Goal: Information Seeking & Learning: Compare options

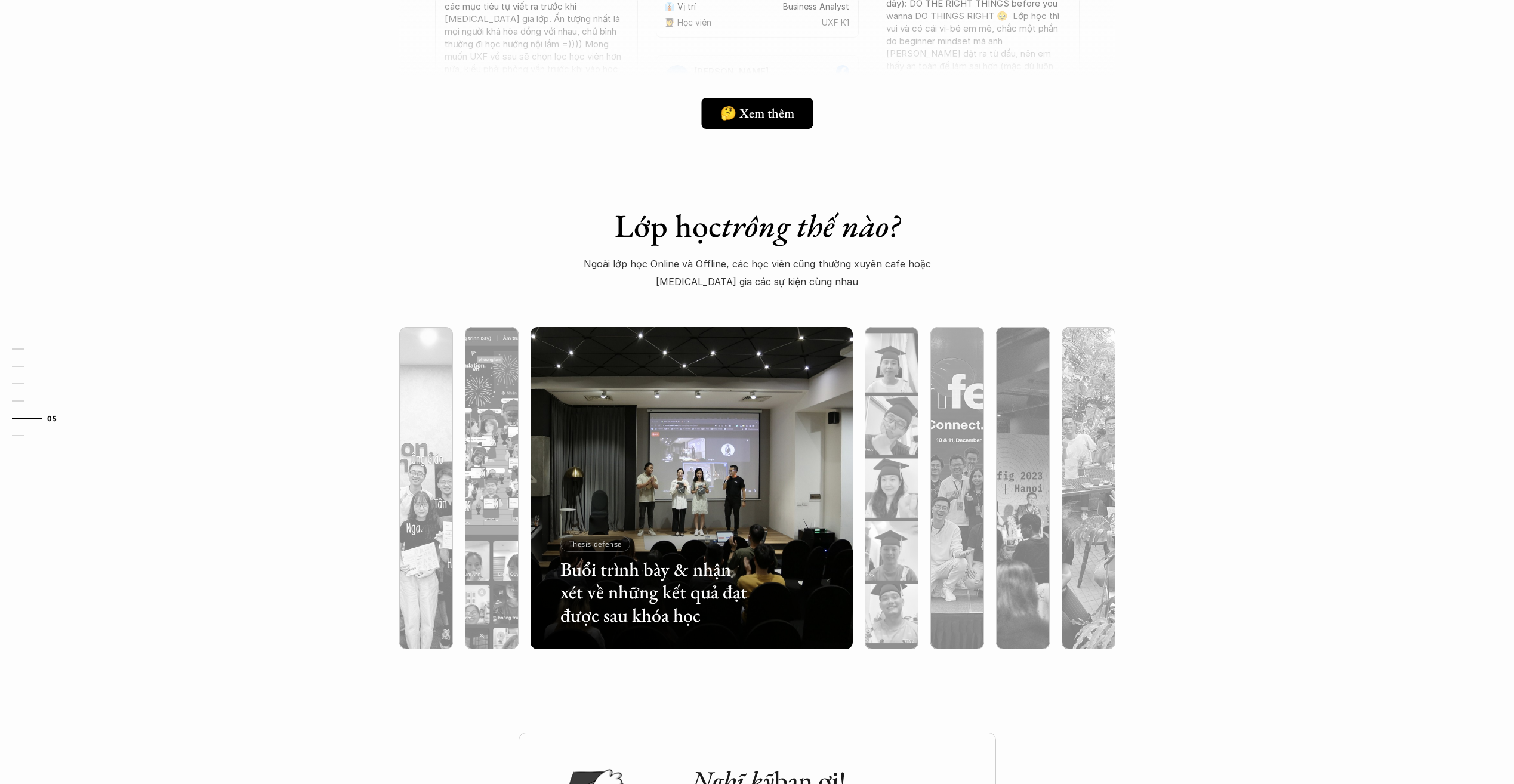
scroll to position [3499, 0]
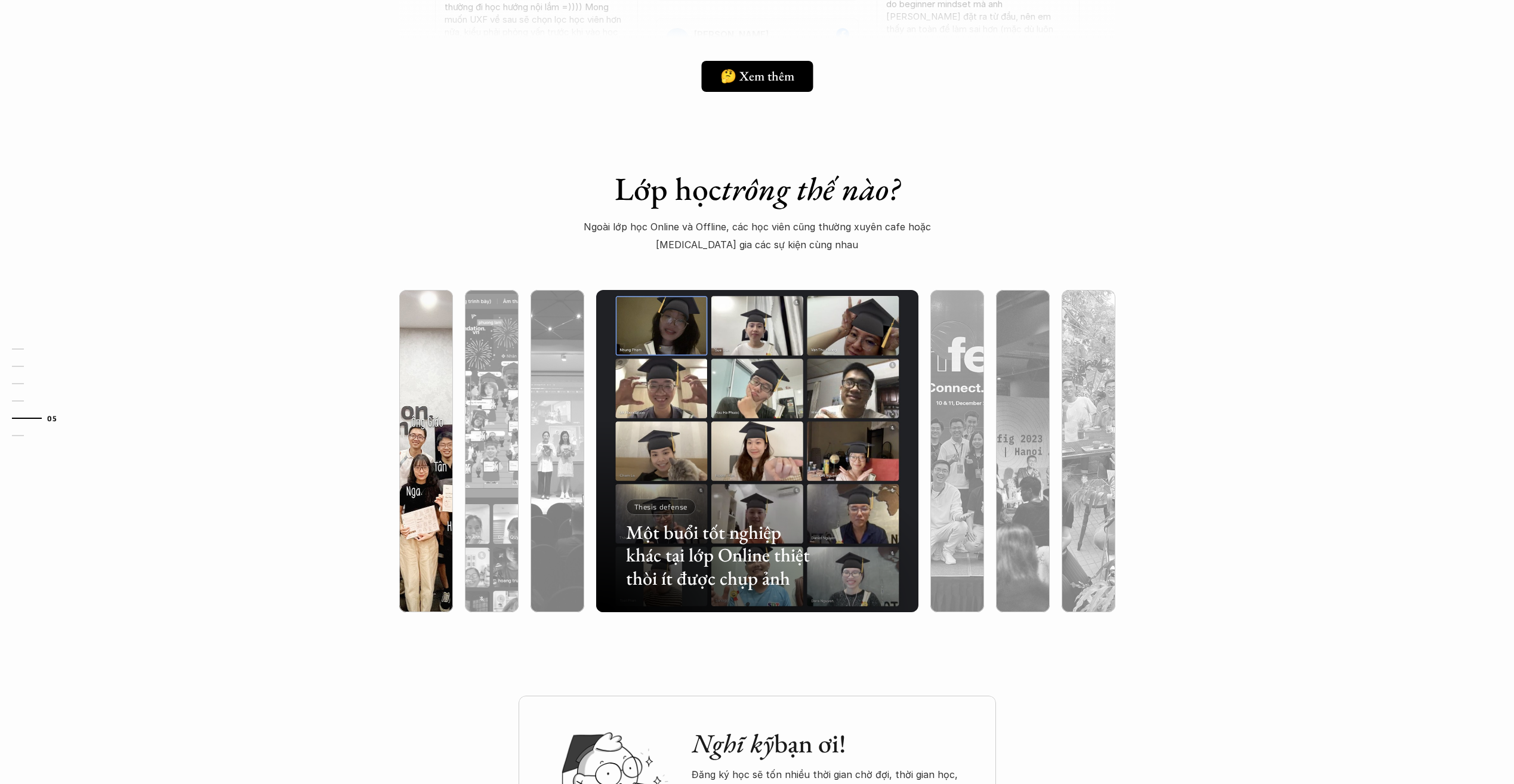
click at [435, 483] on div at bounding box center [425, 515] width 54 height 194
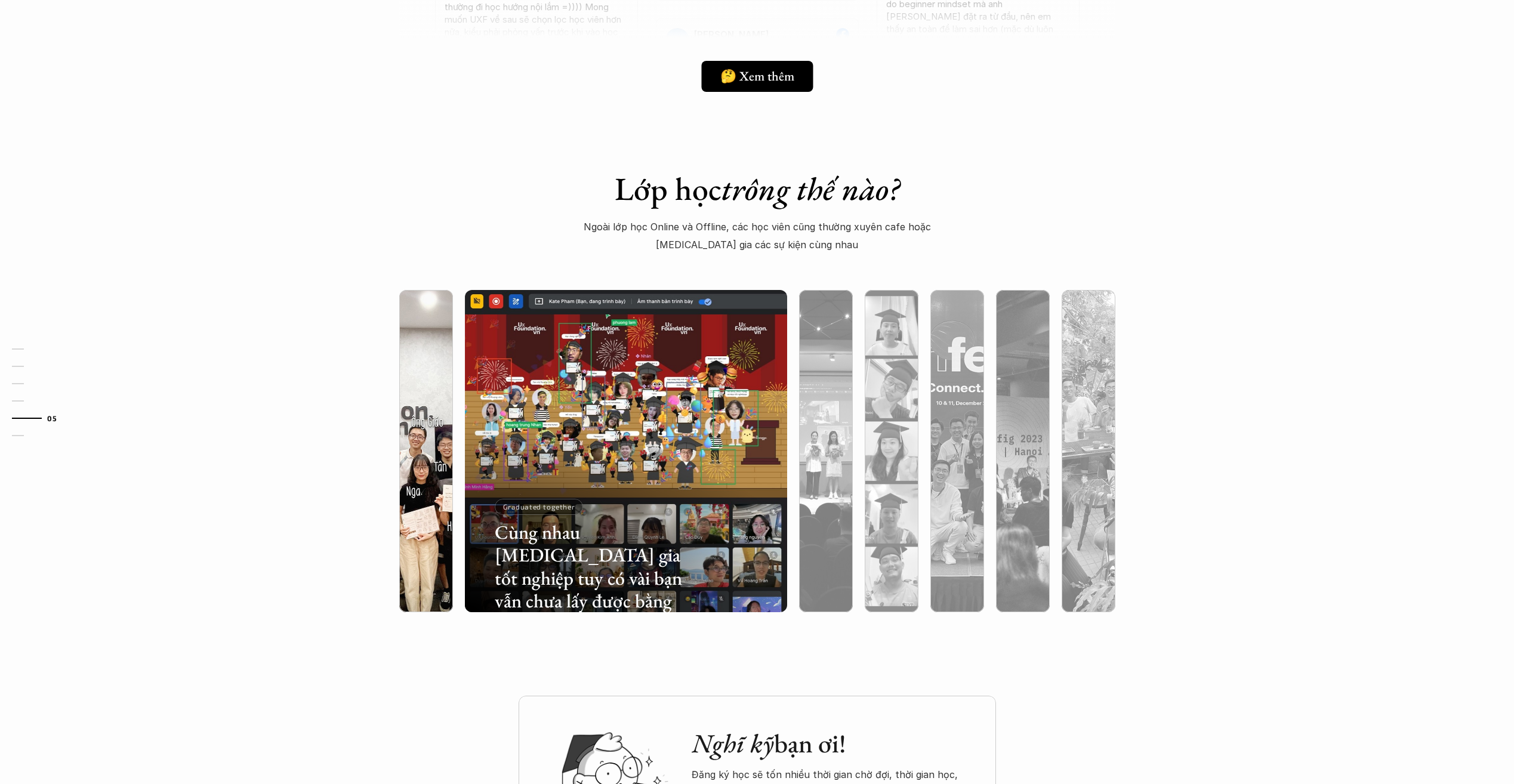
click at [432, 569] on div at bounding box center [525, 542] width 192 height 87
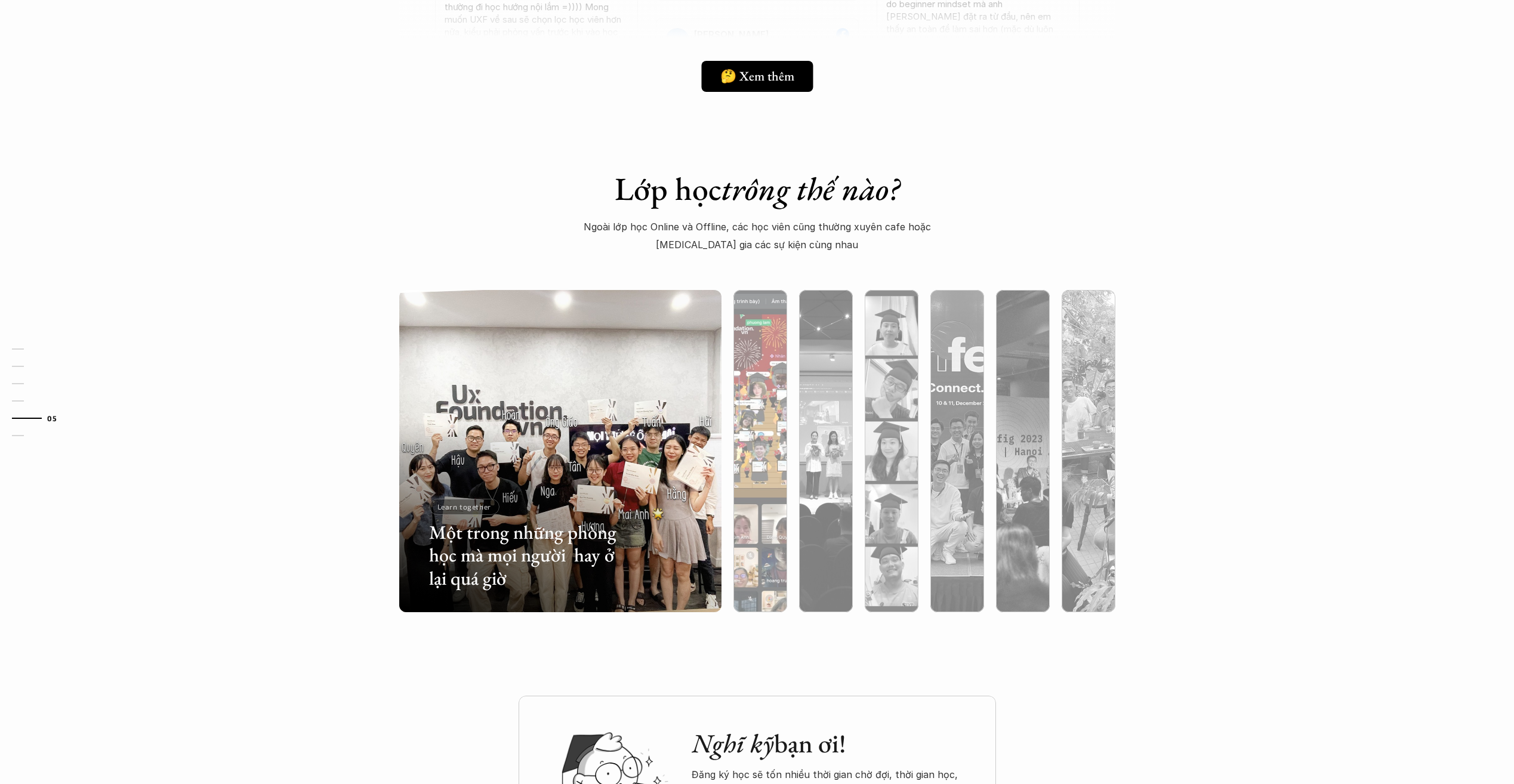
click at [768, 542] on div at bounding box center [860, 542] width 192 height 87
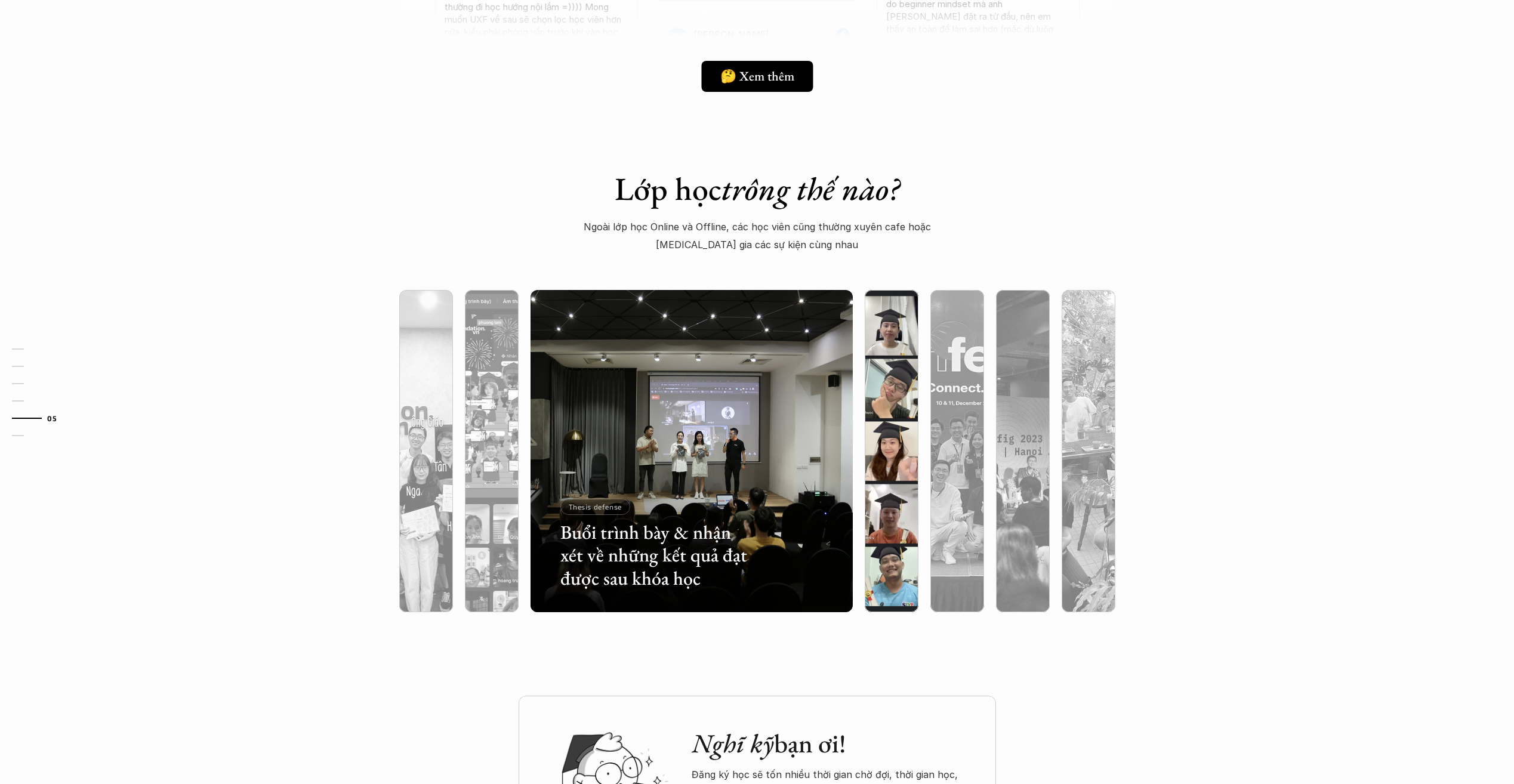
click at [887, 543] on div at bounding box center [891, 515] width 54 height 194
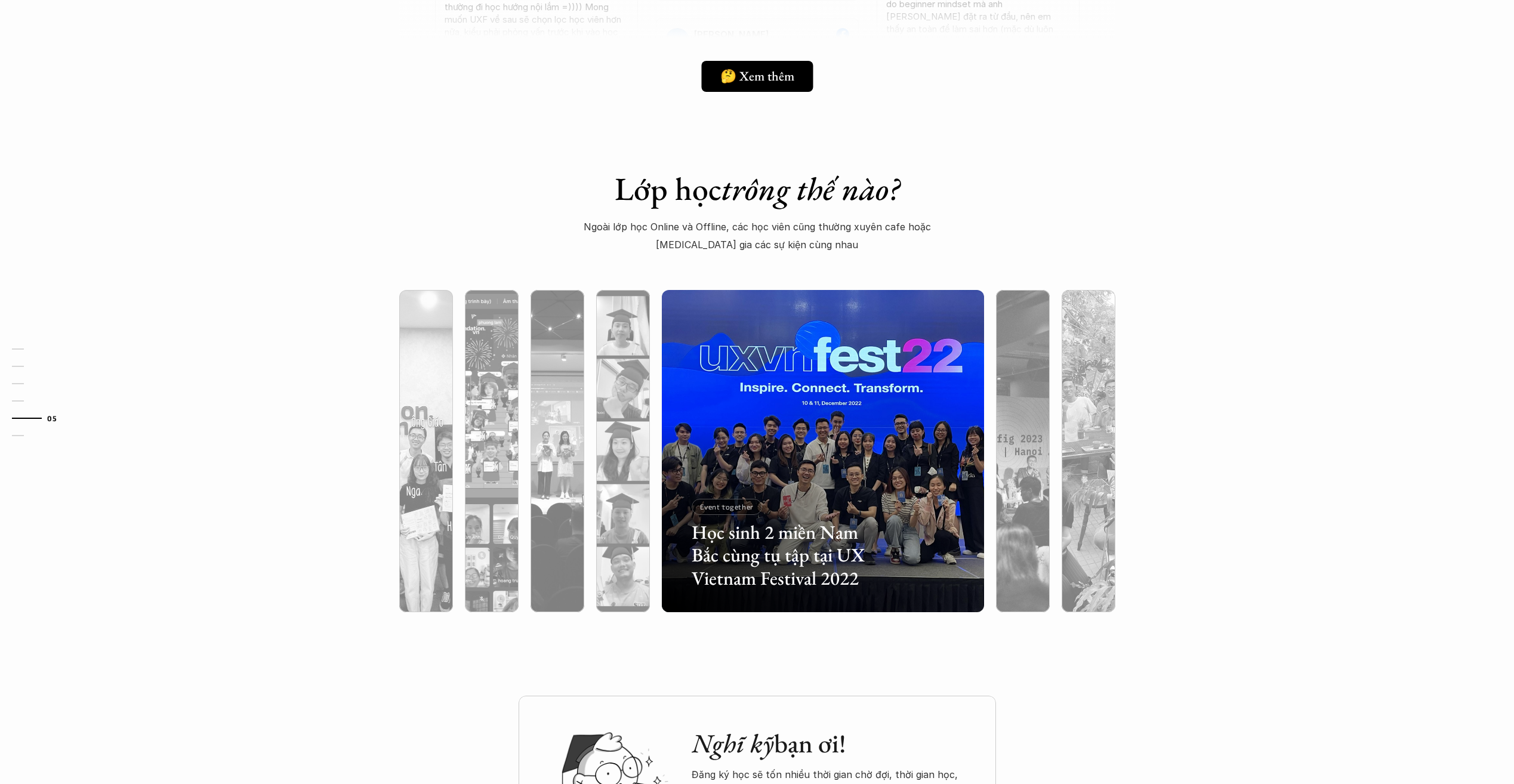
click at [976, 537] on div at bounding box center [823, 515] width 322 height 194
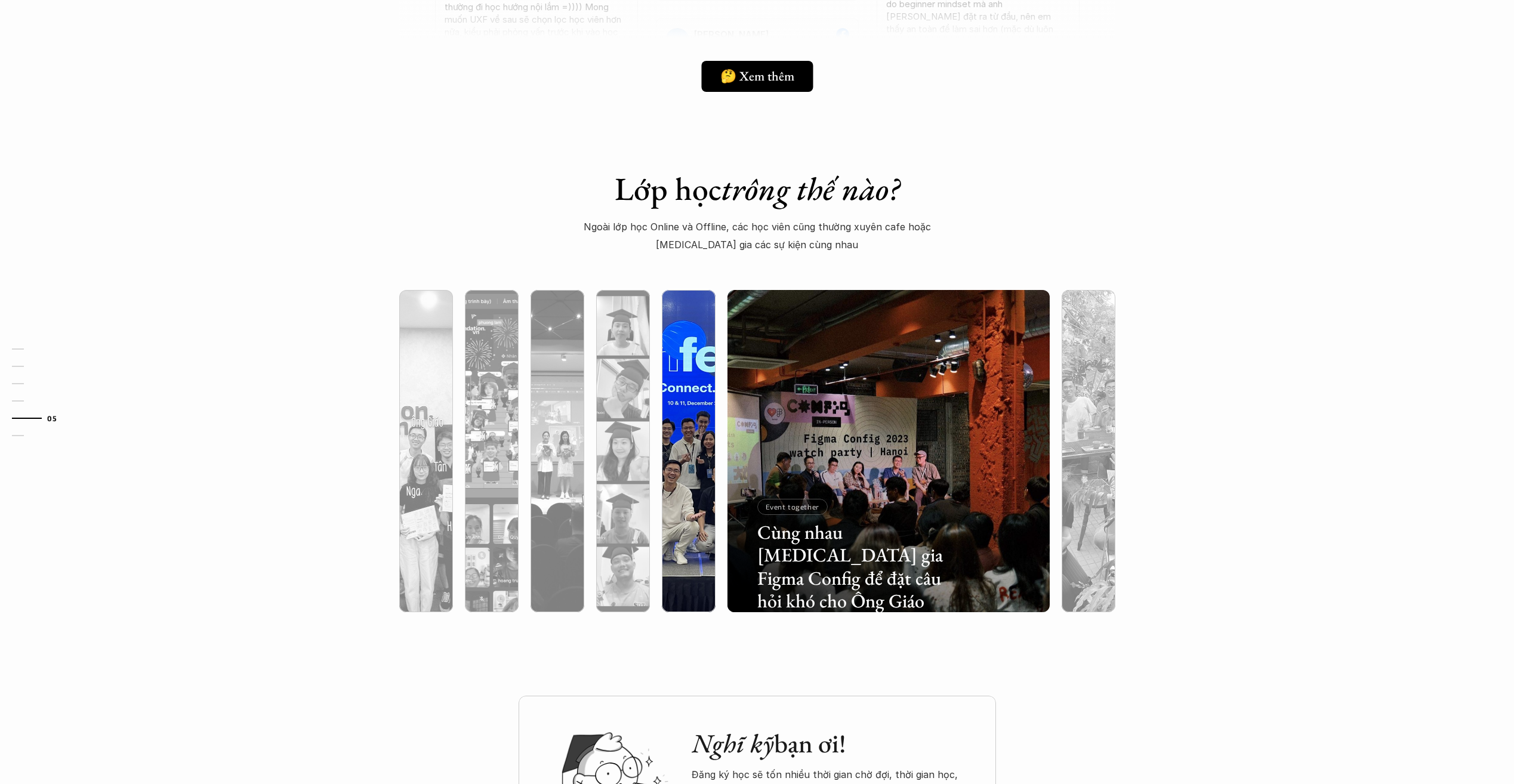
click at [679, 561] on div at bounding box center [688, 515] width 54 height 194
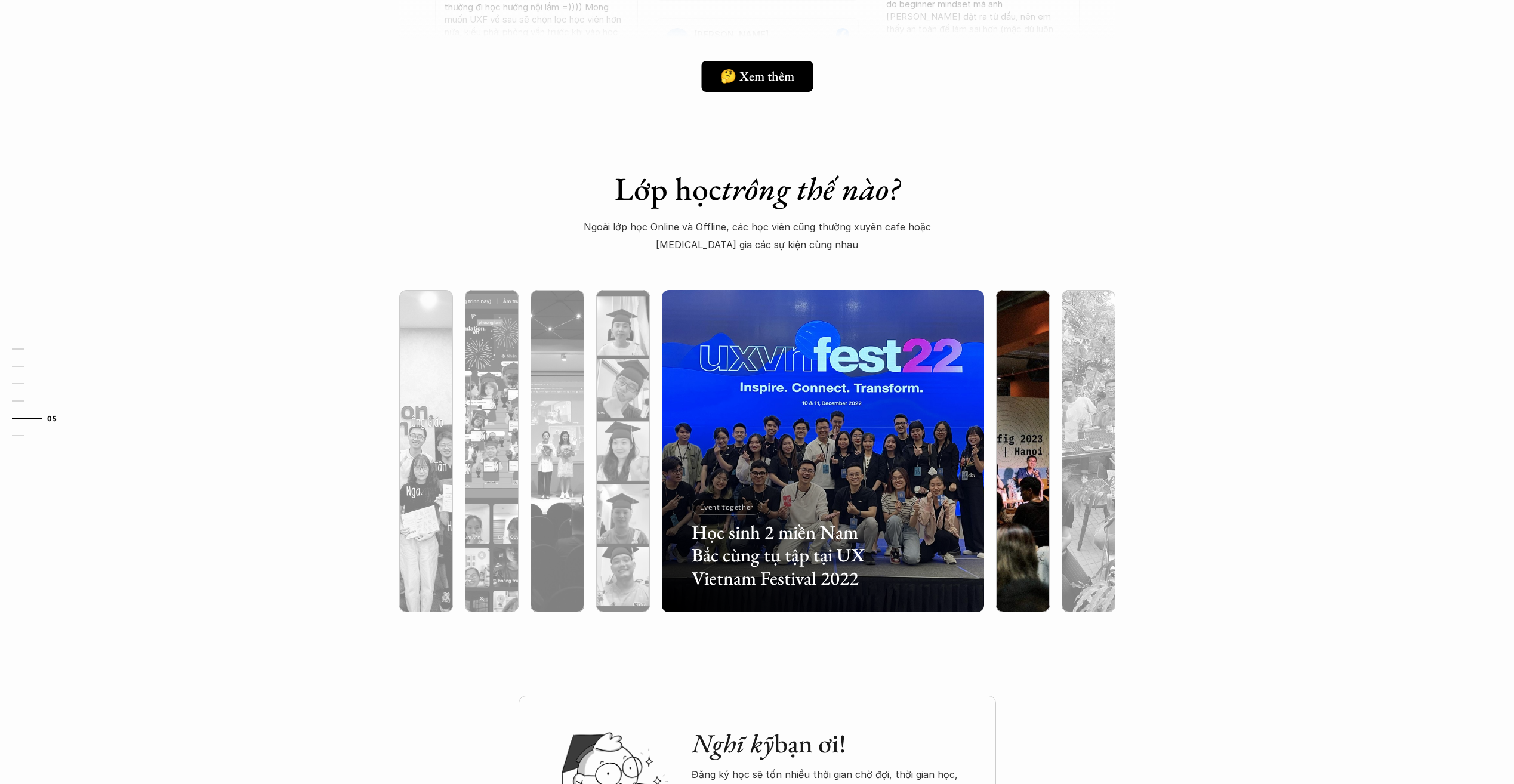
click at [1015, 542] on div at bounding box center [1022, 515] width 54 height 194
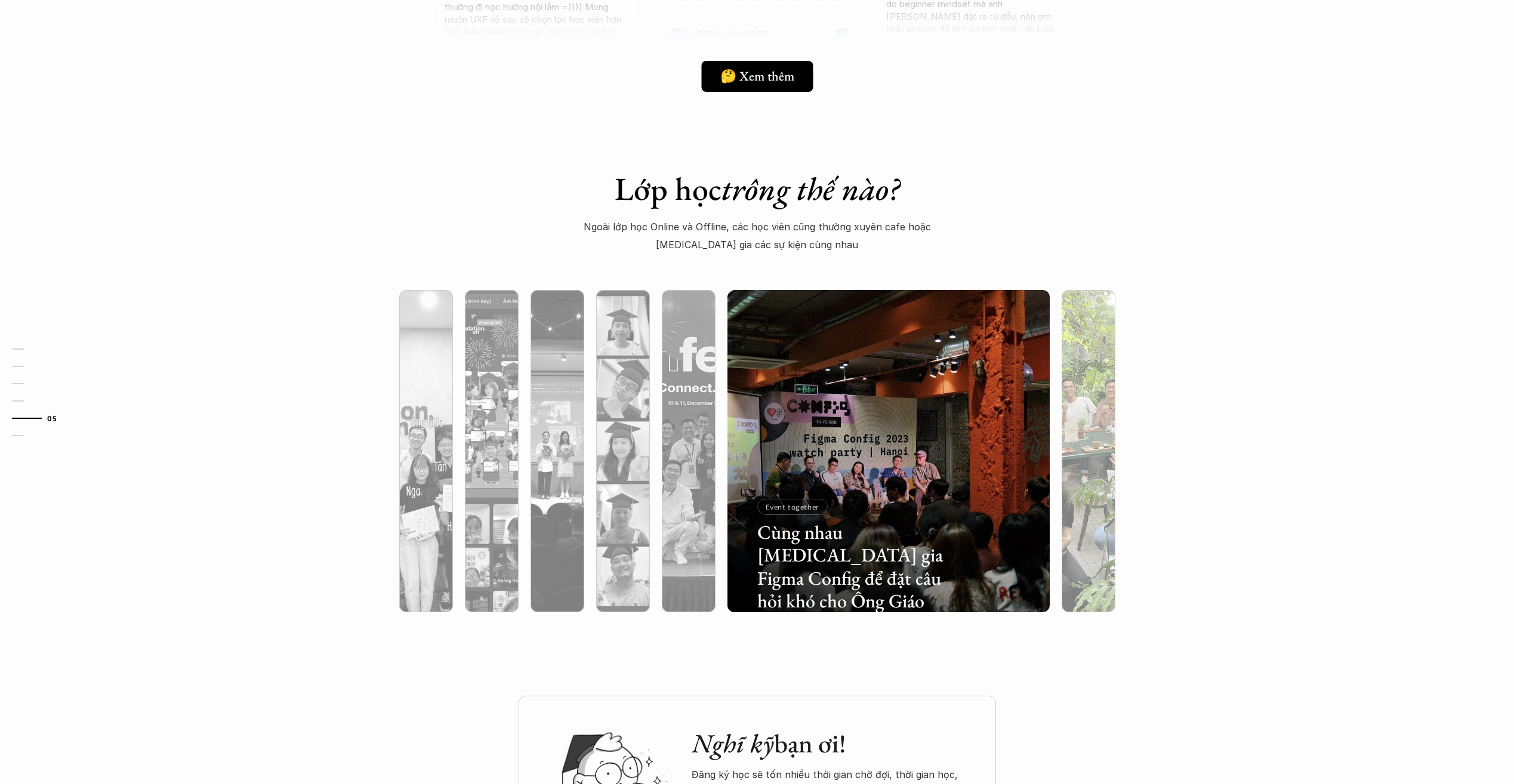
click at [1078, 525] on div at bounding box center [1088, 515] width 54 height 194
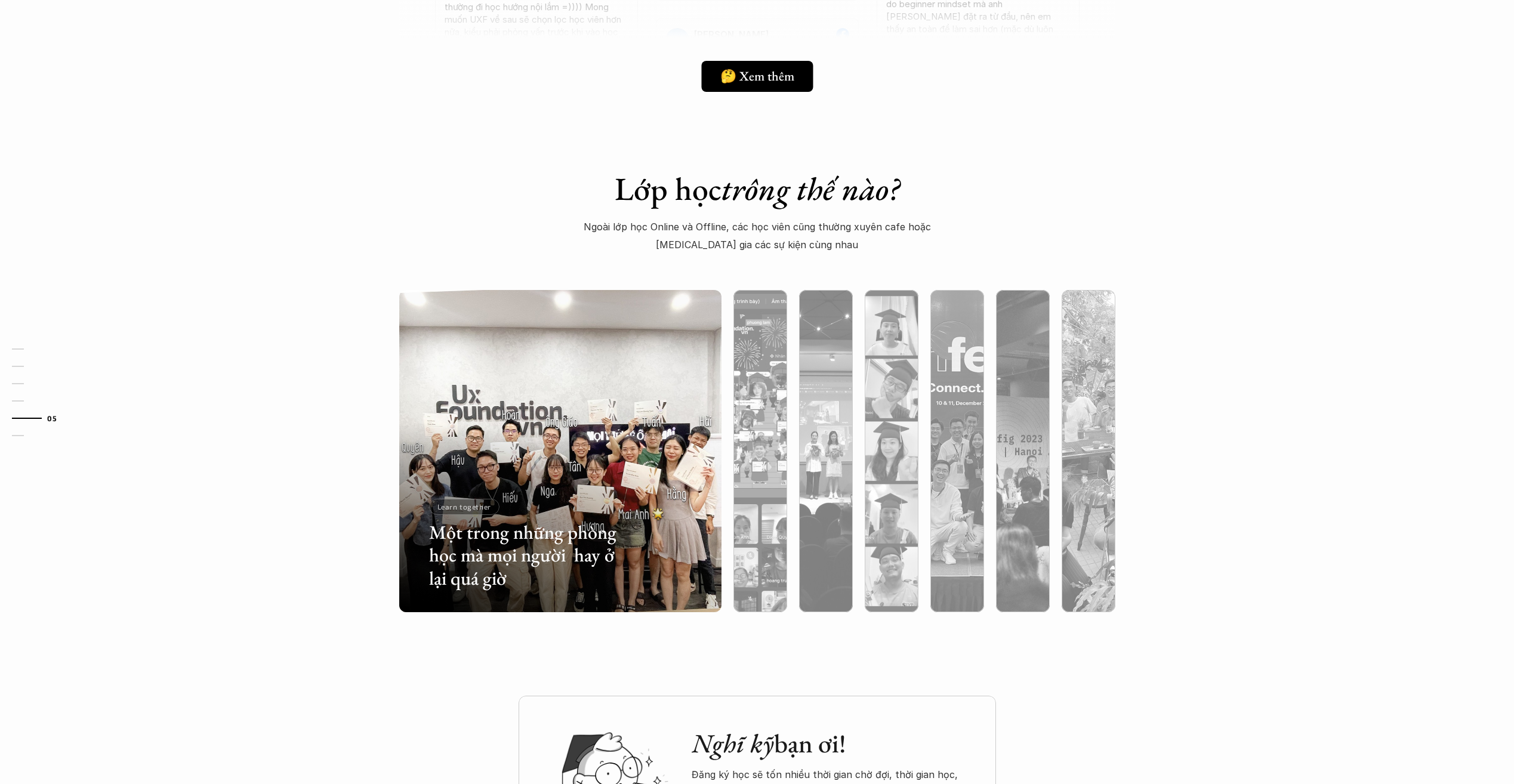
click at [1093, 523] on div at bounding box center [1187, 542] width 192 height 87
click at [1086, 517] on div at bounding box center [1088, 515] width 54 height 194
click at [1082, 523] on div at bounding box center [1088, 515] width 54 height 194
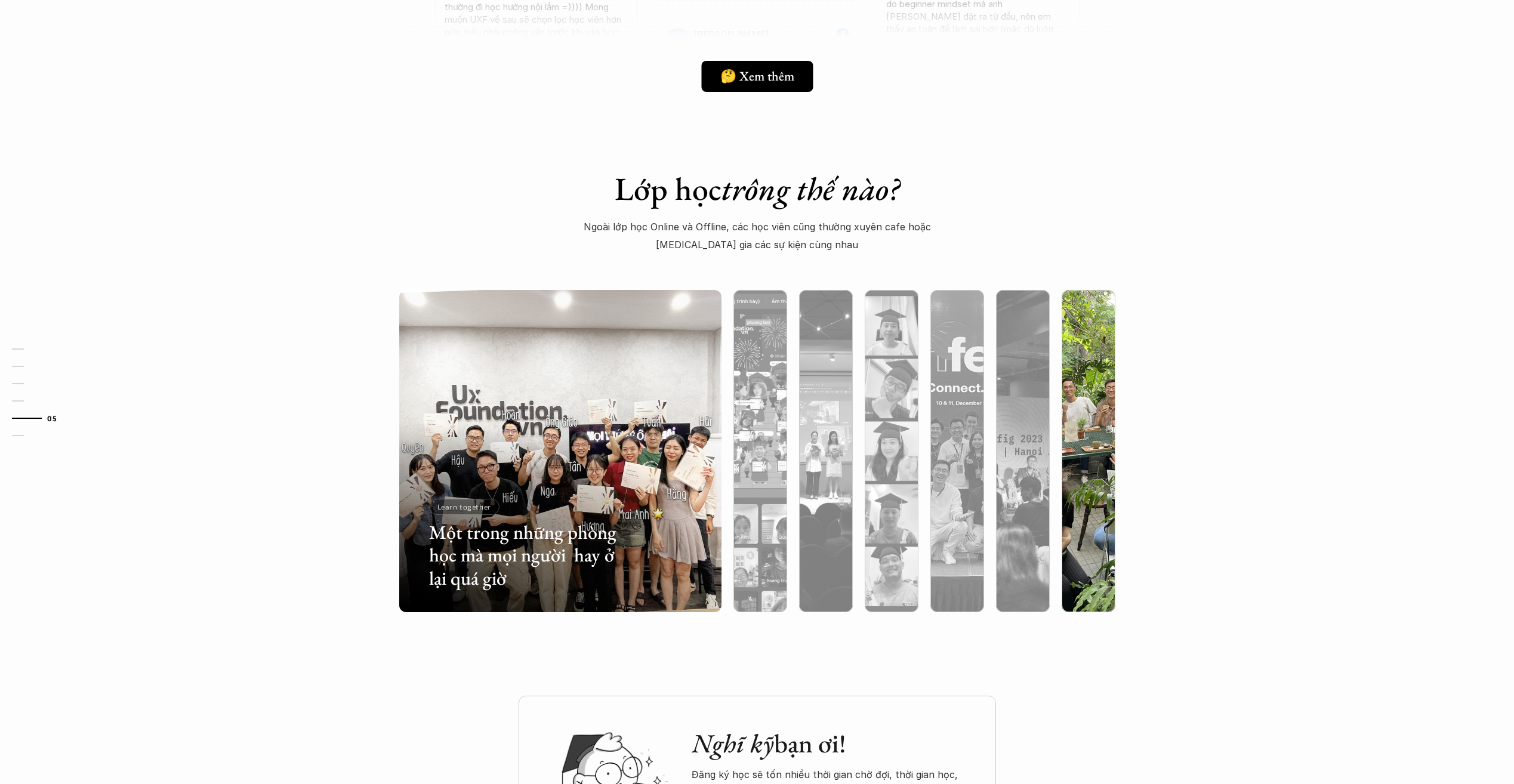
click at [1078, 442] on div at bounding box center [1088, 515] width 54 height 194
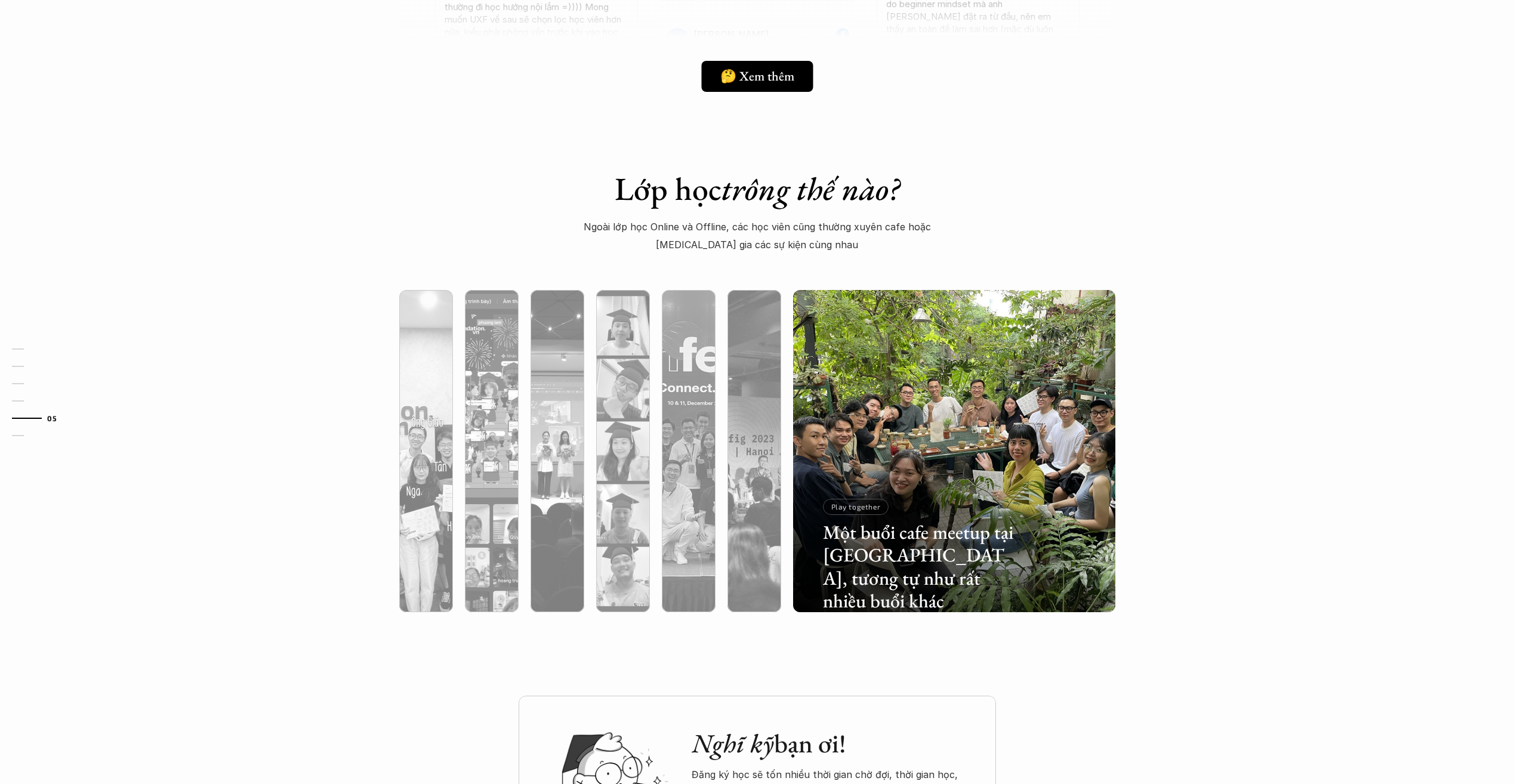
click at [1364, 498] on div "Lớp học trông thế nào? Ngoài lớp học Online và Offline, các học viên cũng thườn…" at bounding box center [757, 402] width 1514 height 586
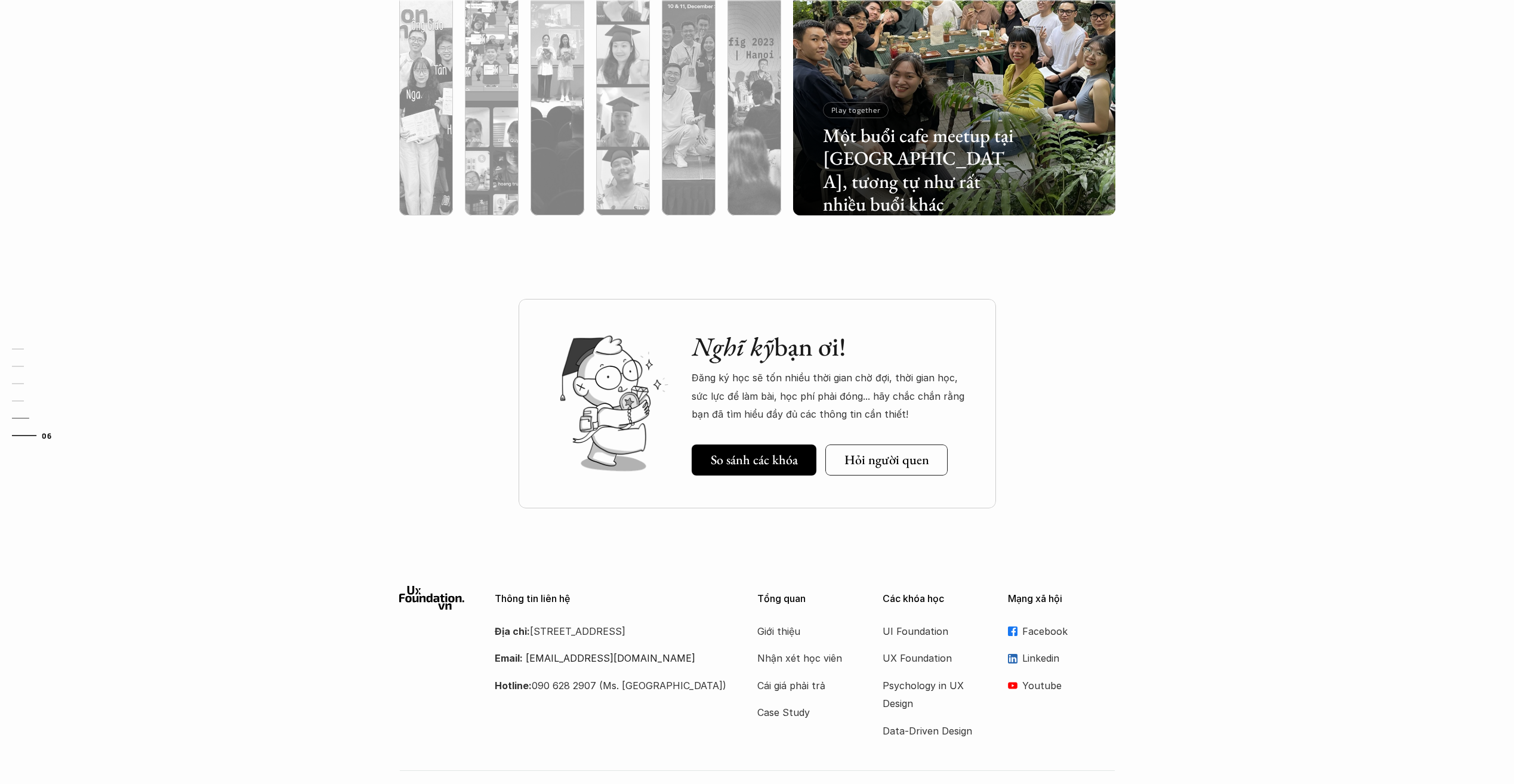
scroll to position [3896, 0]
click at [751, 464] on h5 "So sánh các khóa" at bounding box center [754, 459] width 87 height 16
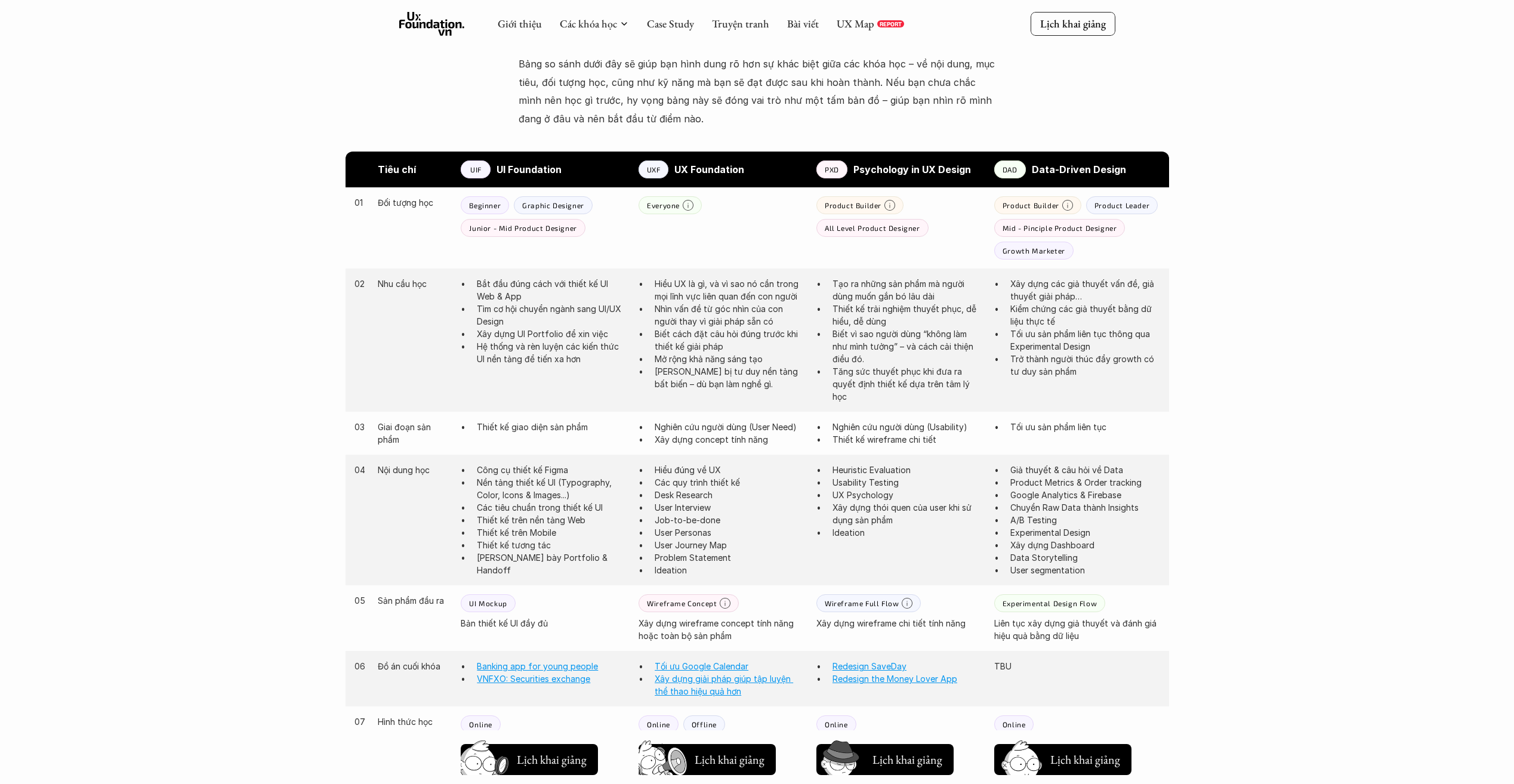
scroll to position [372, 0]
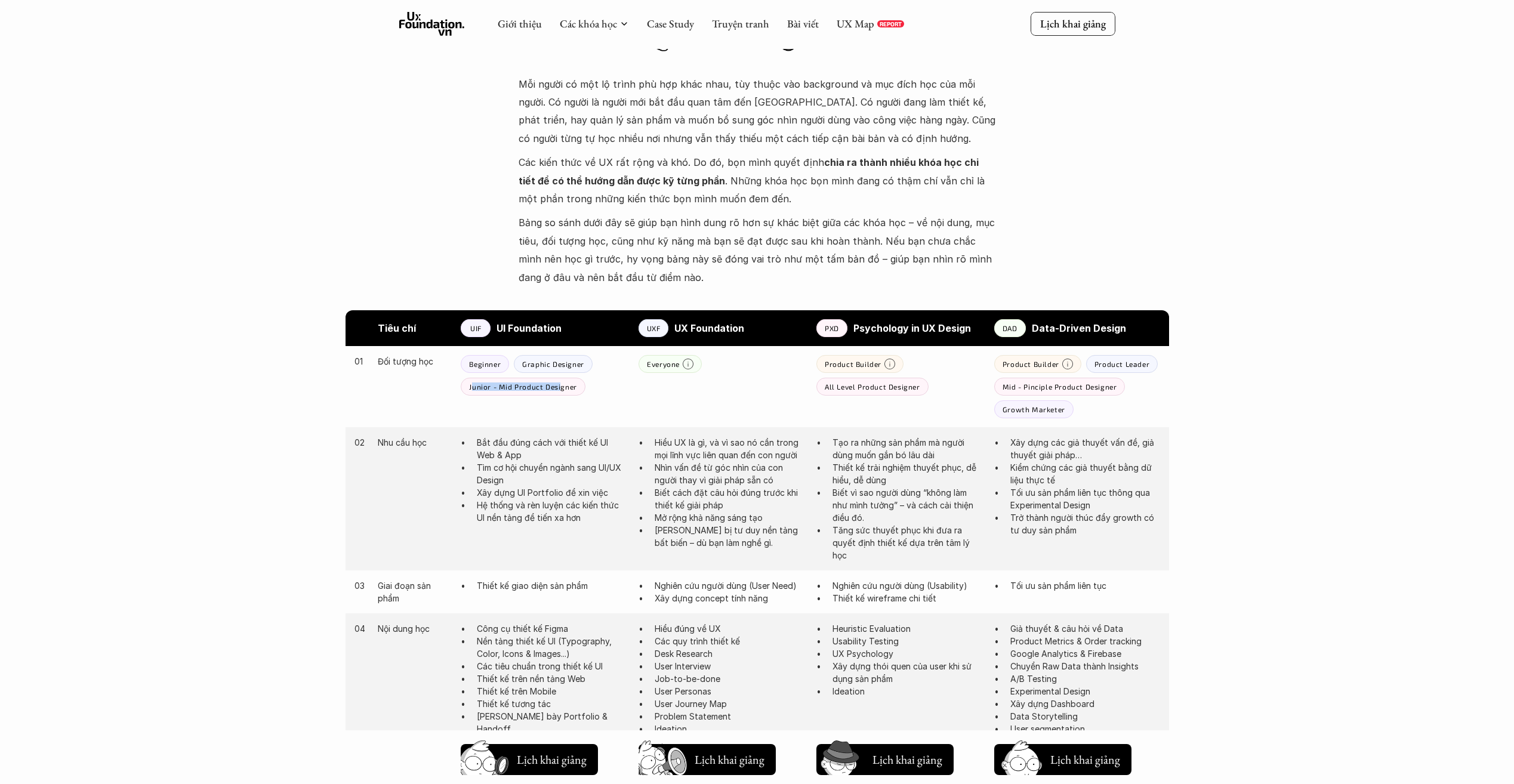
drag, startPoint x: 472, startPoint y: 387, endPoint x: 561, endPoint y: 393, distance: 89.2
click at [561, 393] on div "Junior - Mid Product Designer" at bounding box center [522, 387] width 124 height 18
drag, startPoint x: 561, startPoint y: 393, endPoint x: 595, endPoint y: 406, distance: 36.4
click at [595, 406] on div "01 Đối tượng học Beginner Graphic Designer Junior - Mid Product Designer Everyo…" at bounding box center [757, 387] width 824 height 81
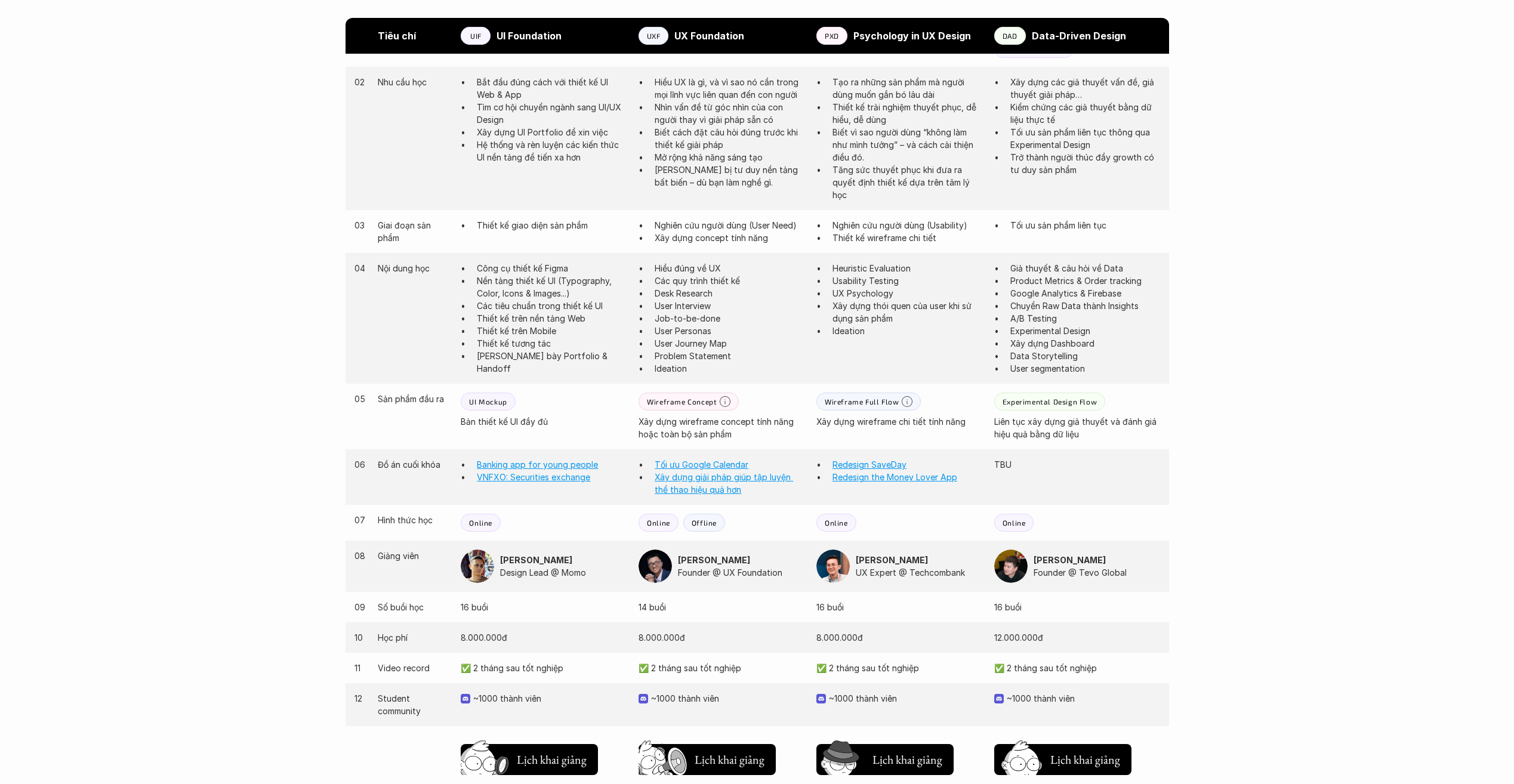
scroll to position [769, 0]
